Goal: Use online tool/utility: Utilize a website feature to perform a specific function

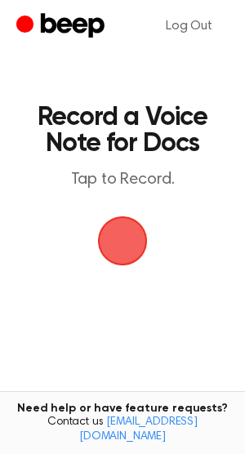
click at [117, 240] on span "button" at bounding box center [123, 242] width 50 height 50
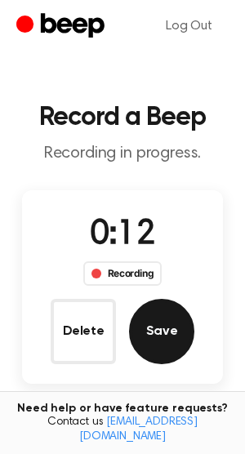
click at [163, 329] on button "Save" at bounding box center [161, 331] width 65 height 65
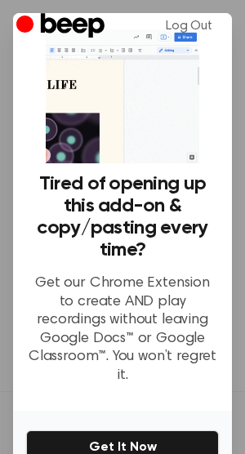
scroll to position [109, 0]
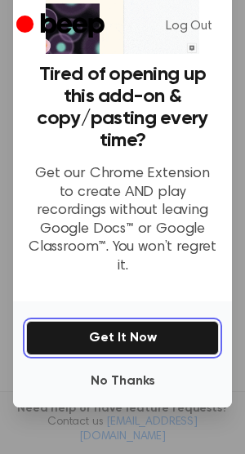
click at [136, 323] on button "Get It Now" at bounding box center [122, 338] width 193 height 34
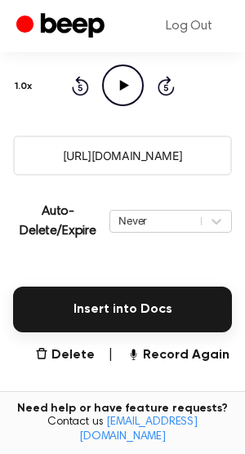
scroll to position [240, 0]
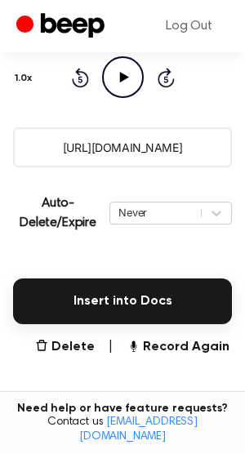
drag, startPoint x: 56, startPoint y: 147, endPoint x: 211, endPoint y: 154, distance: 154.6
click at [211, 154] on input "https://beep.audio/OulsZf6" at bounding box center [122, 147] width 219 height 40
click at [124, 79] on icon "Play Audio" at bounding box center [123, 77] width 42 height 42
click at [153, 342] on button "Record Again" at bounding box center [178, 347] width 103 height 20
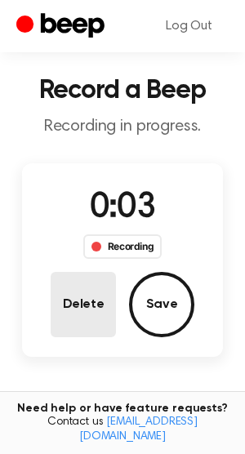
click at [93, 304] on button "Delete" at bounding box center [83, 304] width 65 height 65
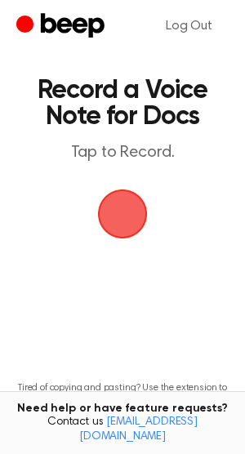
scroll to position [0, 0]
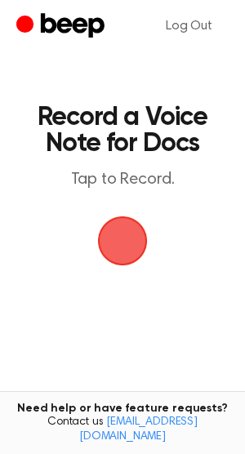
click at [112, 253] on span "button" at bounding box center [123, 241] width 46 height 46
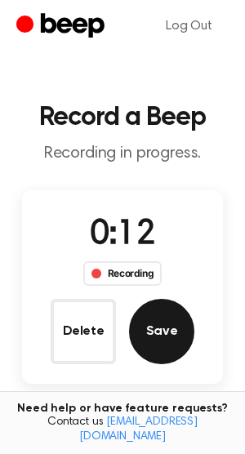
click at [163, 323] on button "Save" at bounding box center [161, 331] width 65 height 65
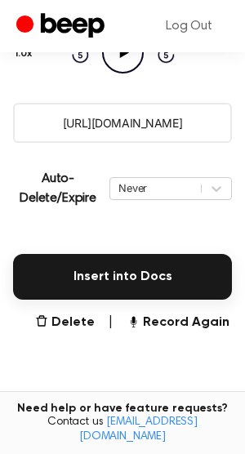
scroll to position [207, 0]
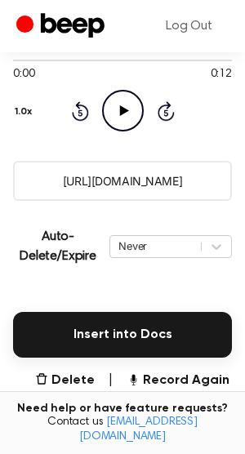
drag, startPoint x: 48, startPoint y: 184, endPoint x: 203, endPoint y: 185, distance: 155.3
click at [203, 185] on input "https://beep.audio/do9HT9M" at bounding box center [122, 181] width 219 height 40
click at [175, 378] on button "Record Again" at bounding box center [178, 381] width 103 height 20
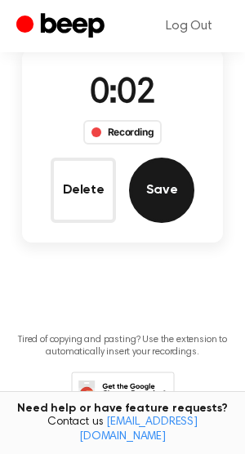
scroll to position [119, 0]
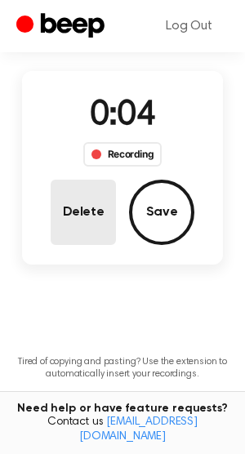
click at [99, 212] on button "Delete" at bounding box center [83, 212] width 65 height 65
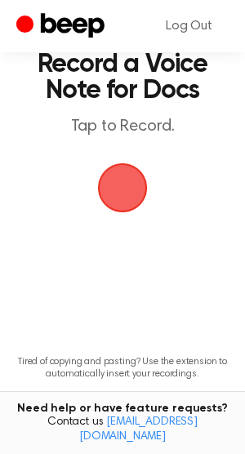
click at [128, 197] on span "button" at bounding box center [123, 188] width 56 height 56
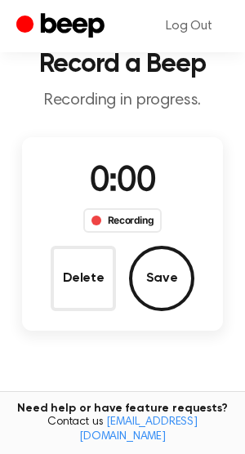
scroll to position [119, 0]
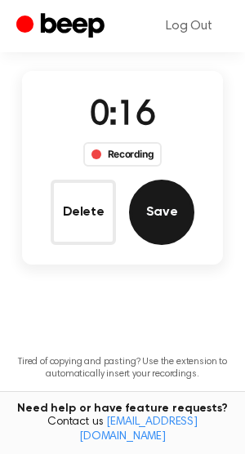
click at [156, 219] on button "Save" at bounding box center [161, 212] width 65 height 65
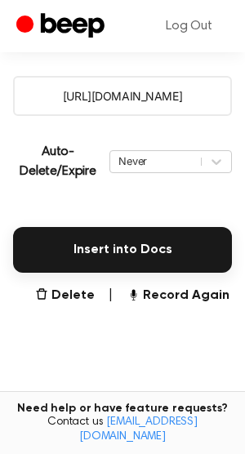
scroll to position [333, 0]
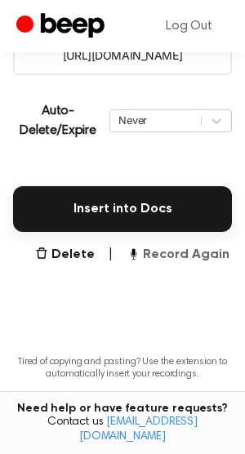
click at [169, 261] on button "Record Again" at bounding box center [178, 255] width 103 height 20
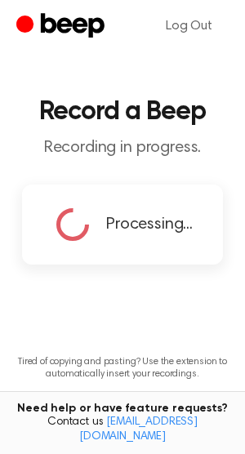
scroll to position [0, 0]
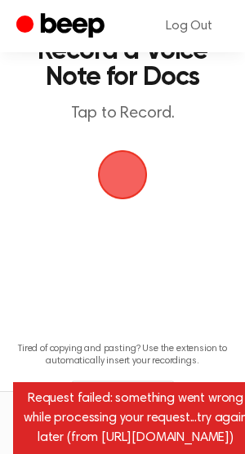
click at [124, 169] on span "button" at bounding box center [122, 174] width 59 height 59
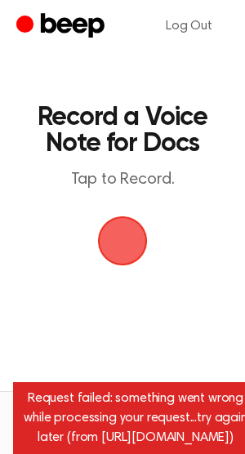
click at [125, 249] on span "button" at bounding box center [123, 241] width 56 height 56
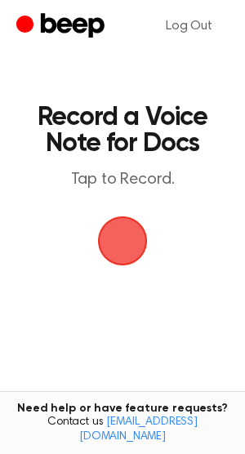
click at [127, 246] on span "button" at bounding box center [123, 241] width 56 height 56
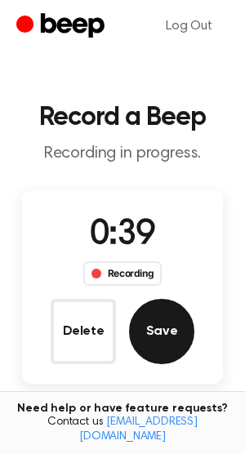
click at [169, 336] on button "Save" at bounding box center [161, 331] width 65 height 65
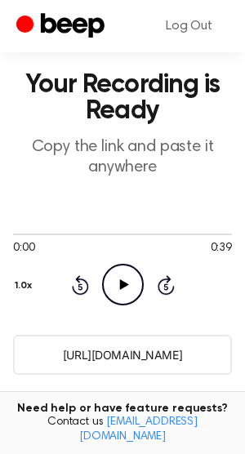
scroll to position [74, 0]
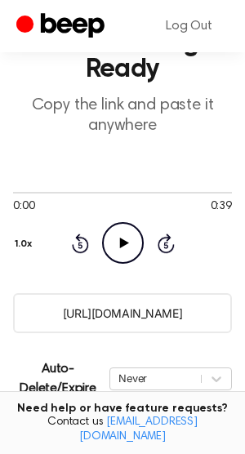
click at [123, 248] on icon "Play Audio" at bounding box center [123, 243] width 42 height 42
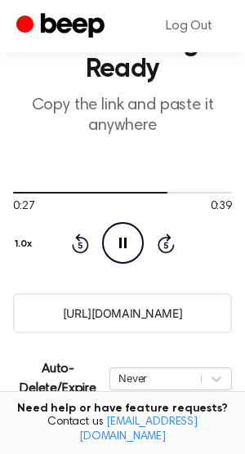
drag, startPoint x: 53, startPoint y: 309, endPoint x: 230, endPoint y: 319, distance: 177.6
click at [230, 319] on input "[URL][DOMAIN_NAME]" at bounding box center [122, 313] width 219 height 40
